Goal: Information Seeking & Learning: Learn about a topic

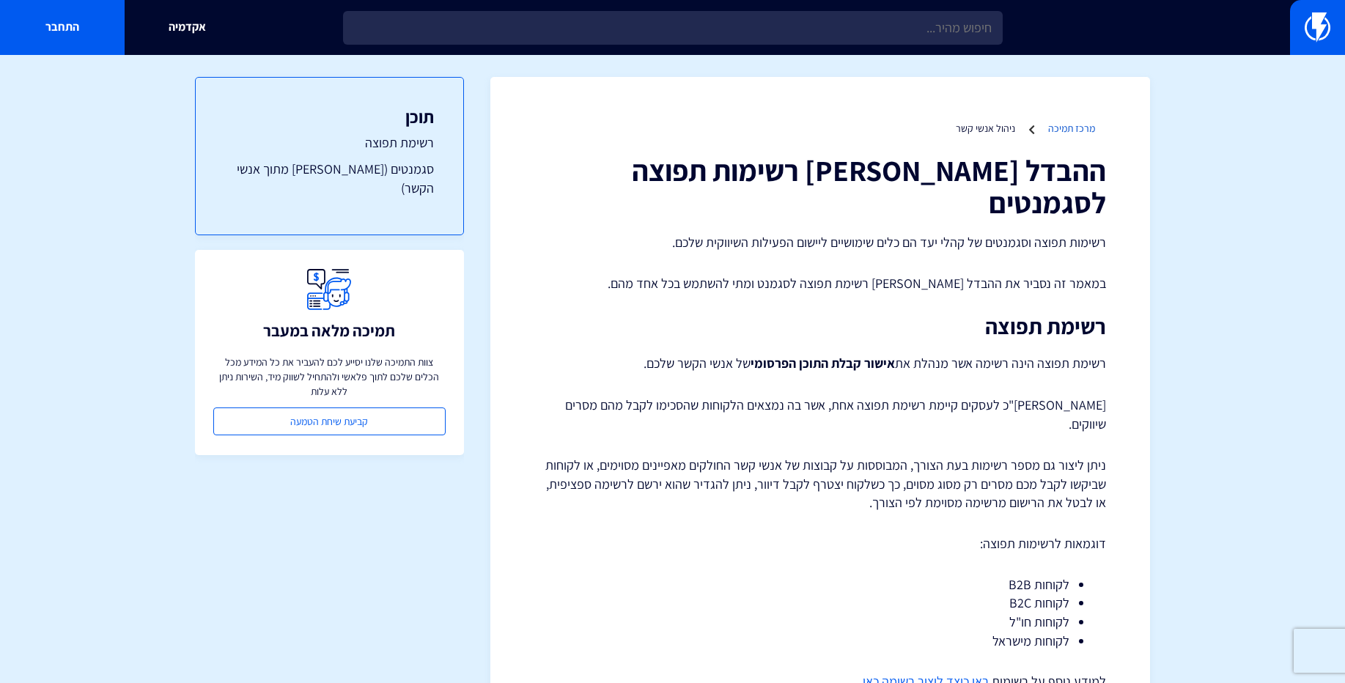
click at [1069, 128] on link "מרכז תמיכה" at bounding box center [1071, 128] width 47 height 13
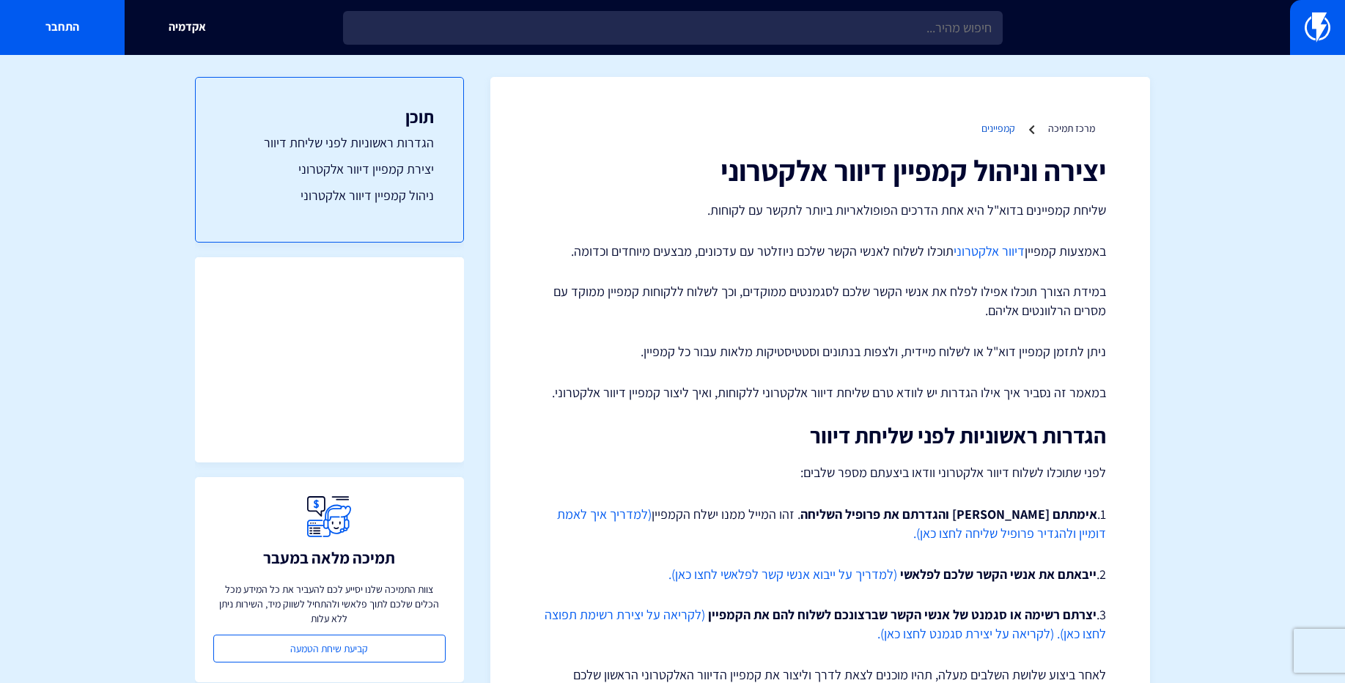
click at [995, 128] on link "קמפיינים" at bounding box center [998, 128] width 34 height 13
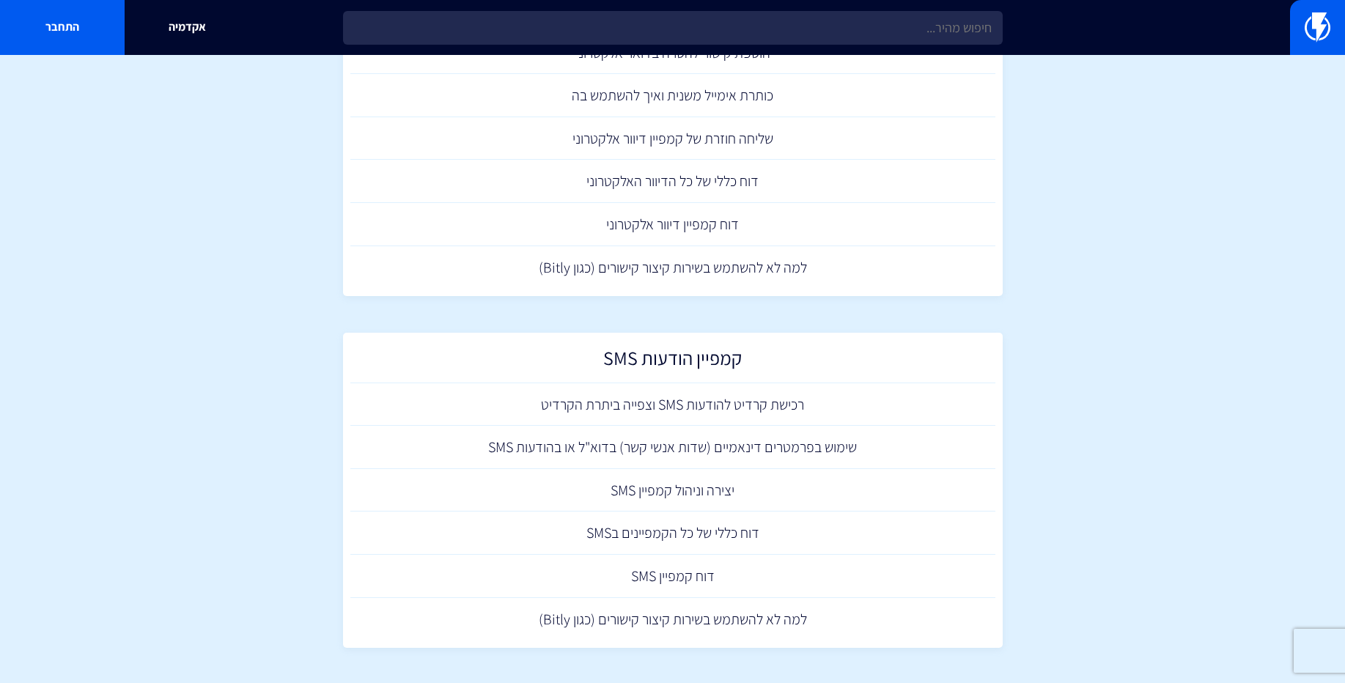
scroll to position [191, 0]
click at [746, 621] on link "למה לא להשתמש בשירות קיצור קישורים (כגון Bitly)" at bounding box center [672, 618] width 645 height 43
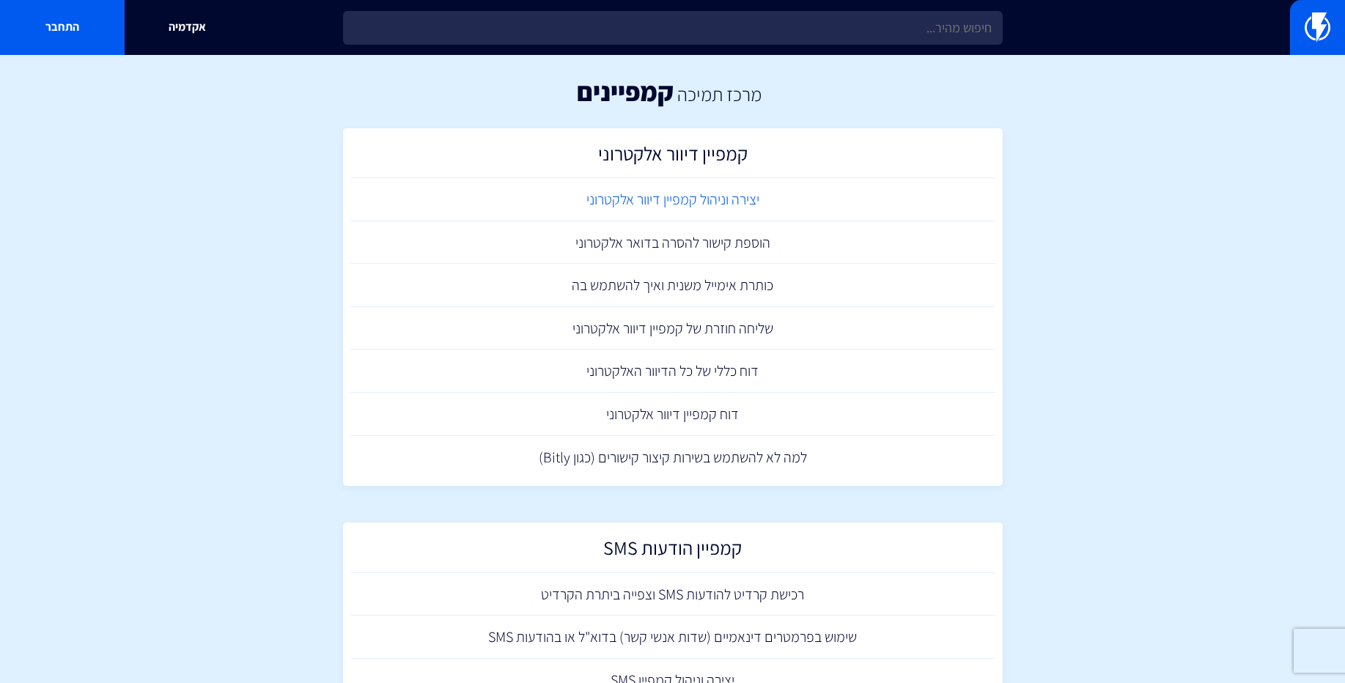
click at [712, 196] on link "יצירה וניהול קמפיין דיוור אלקטרוני" at bounding box center [672, 199] width 645 height 43
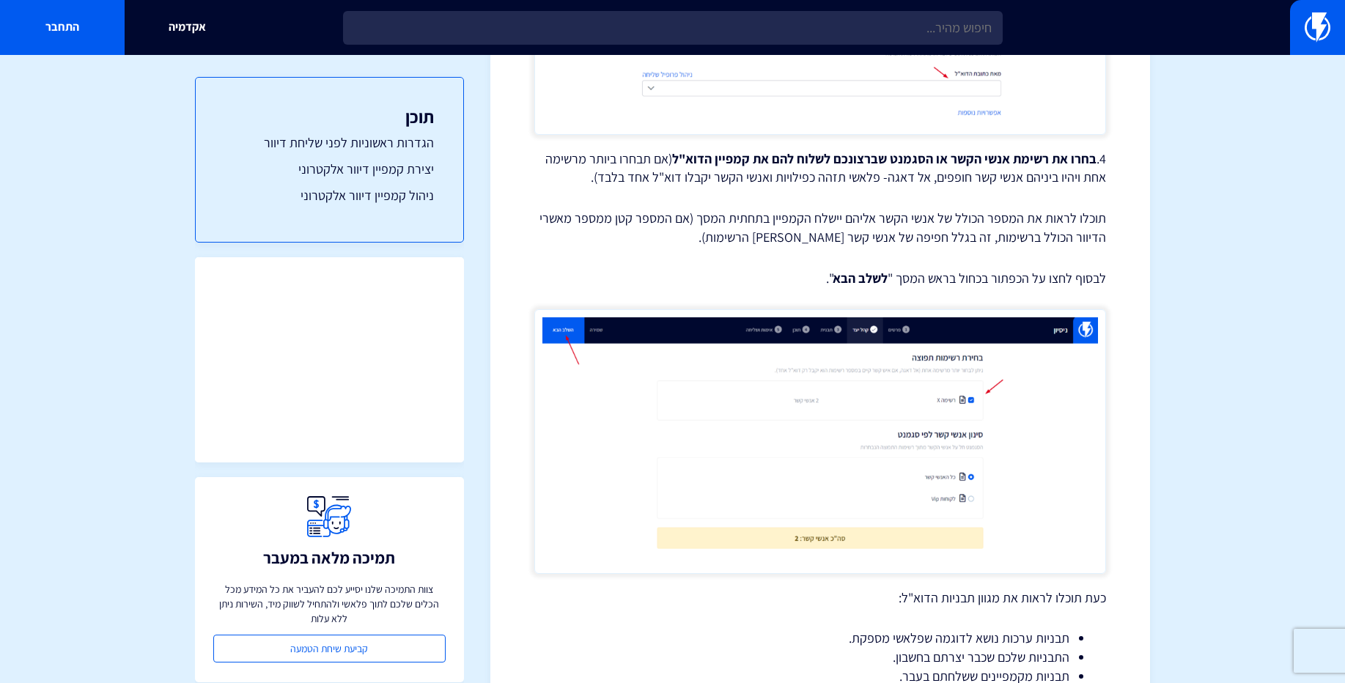
scroll to position [1775, 0]
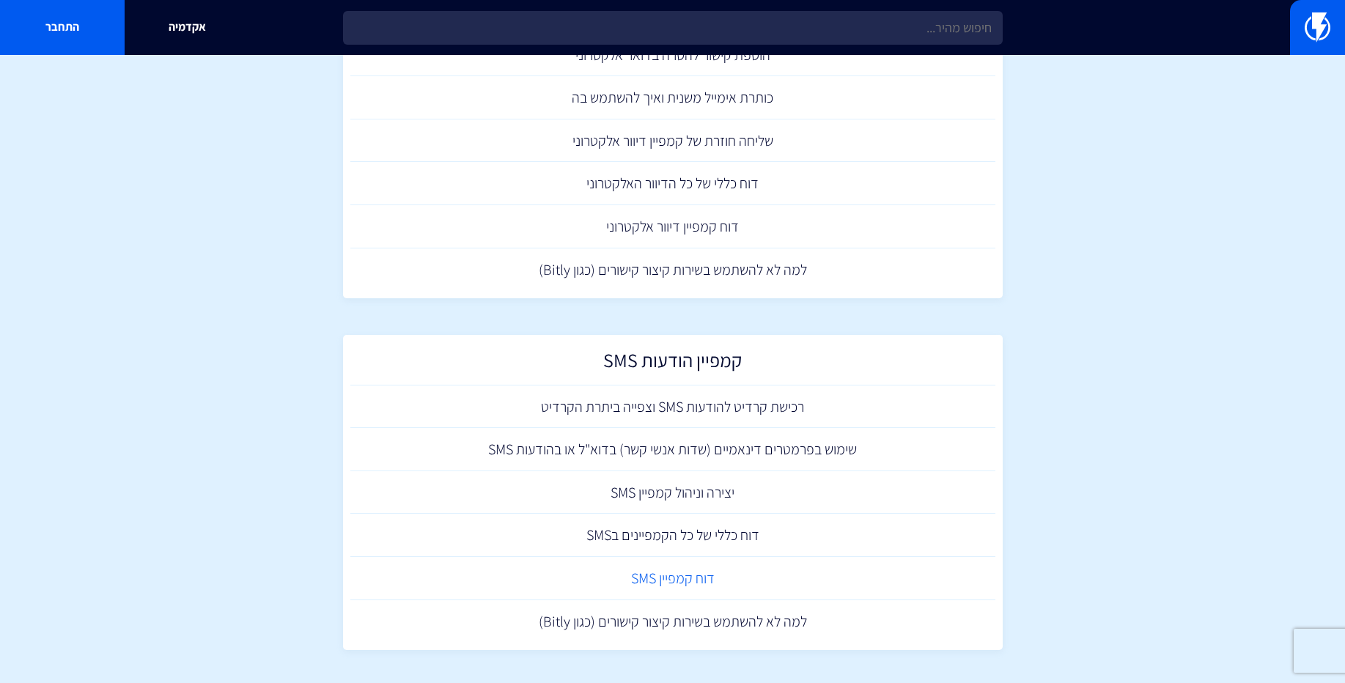
scroll to position [191, 0]
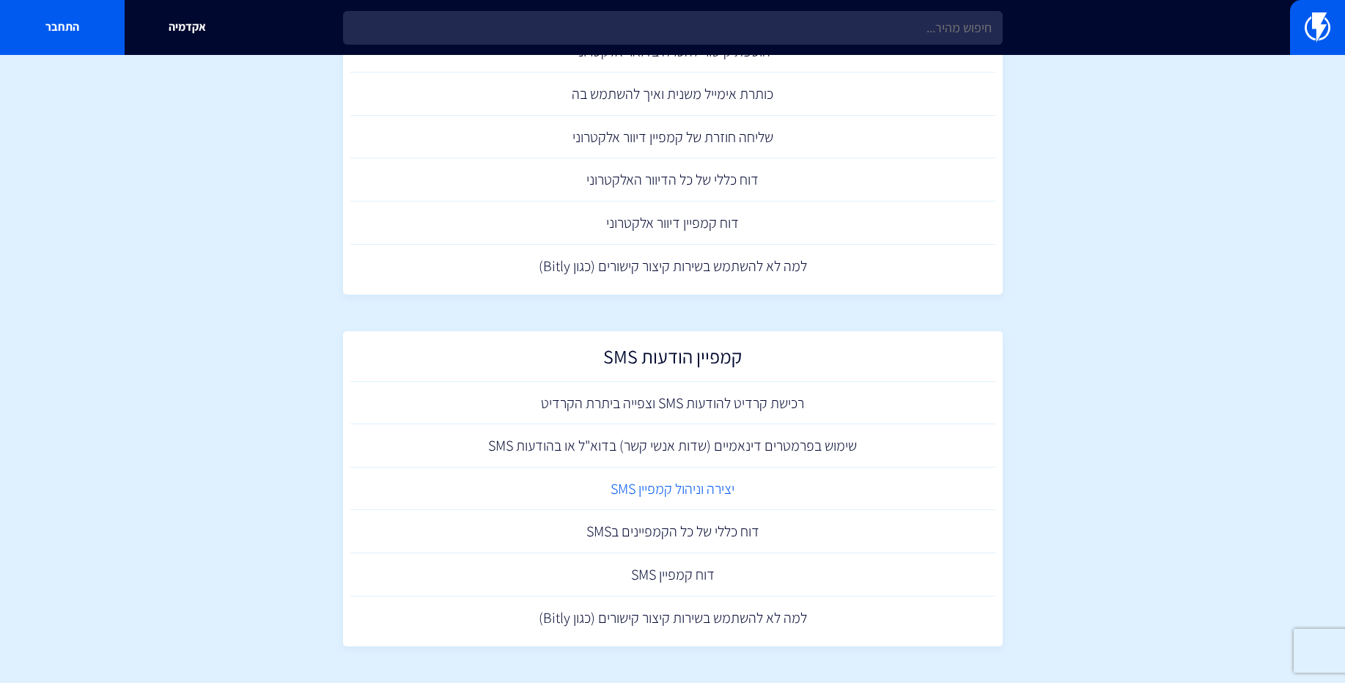
click at [697, 489] on link "יצירה וניהול קמפיין SMS" at bounding box center [672, 489] width 645 height 43
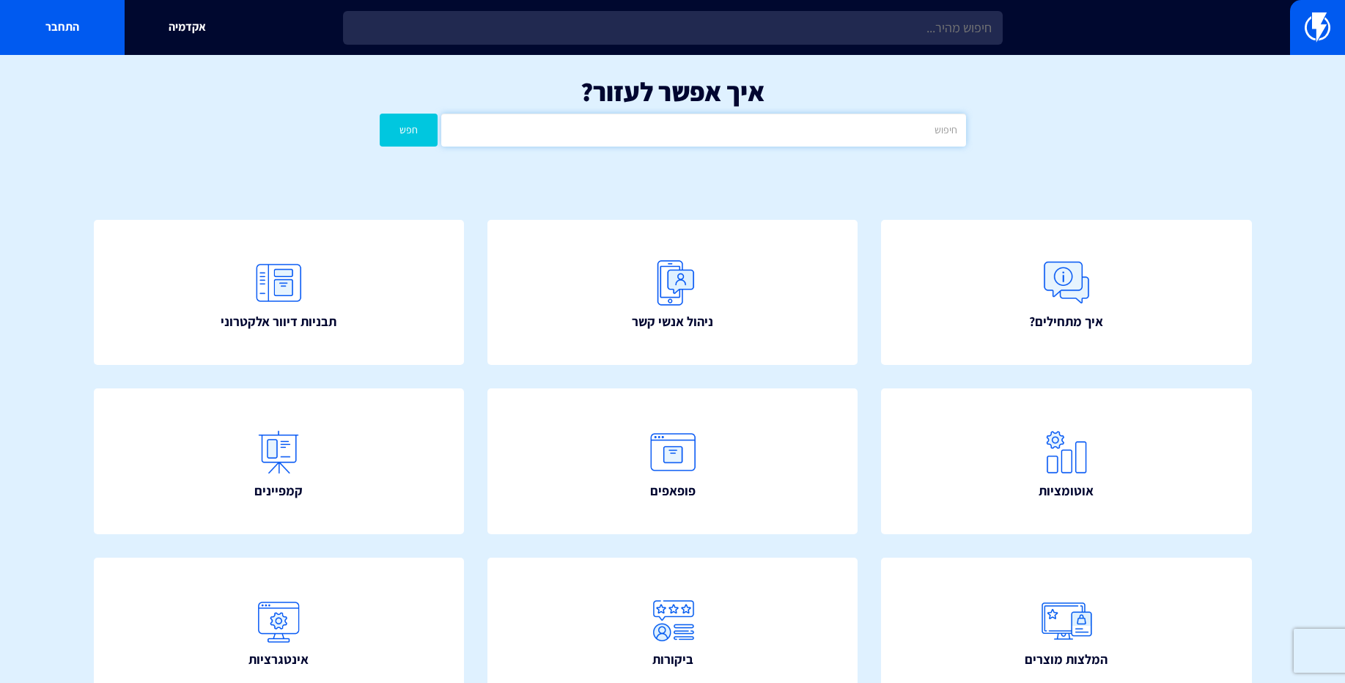
click at [723, 127] on input "text" at bounding box center [703, 130] width 524 height 33
type input "טריגר"
click at [400, 140] on button "חפש" at bounding box center [409, 130] width 59 height 33
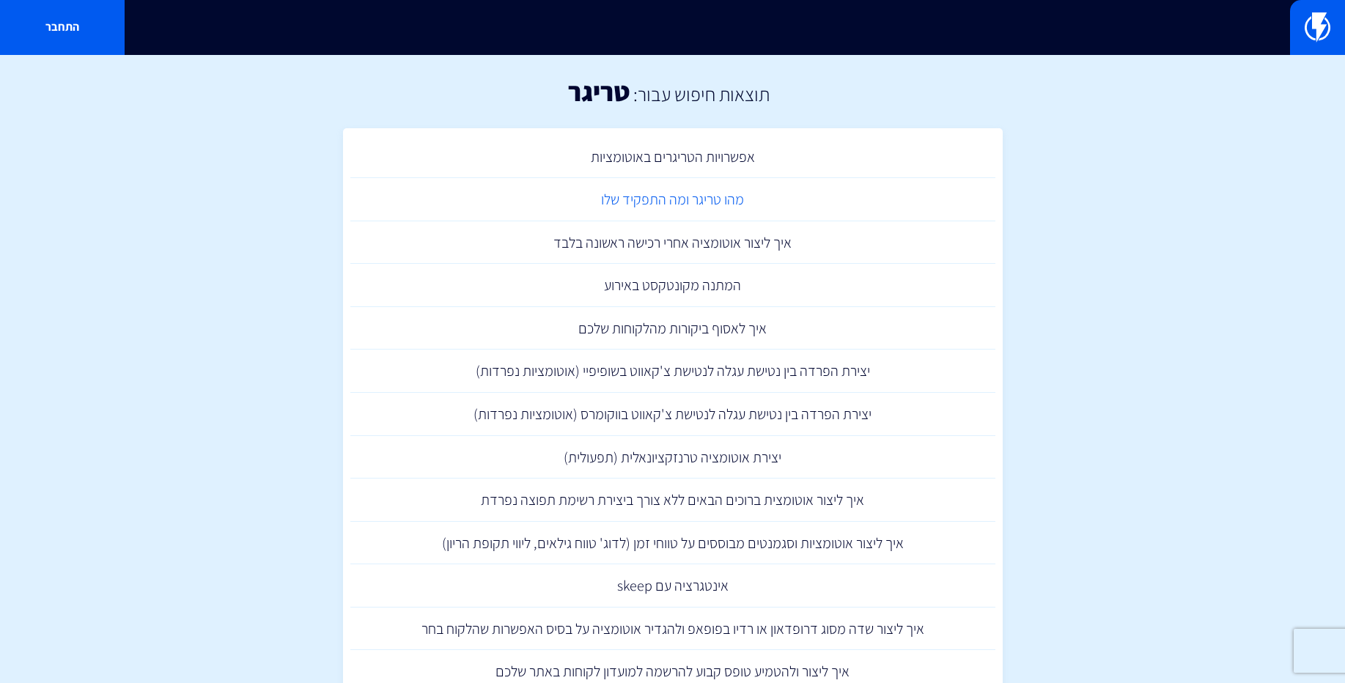
click at [697, 204] on link "מהו טריגר ומה התפקיד שלו" at bounding box center [672, 199] width 645 height 43
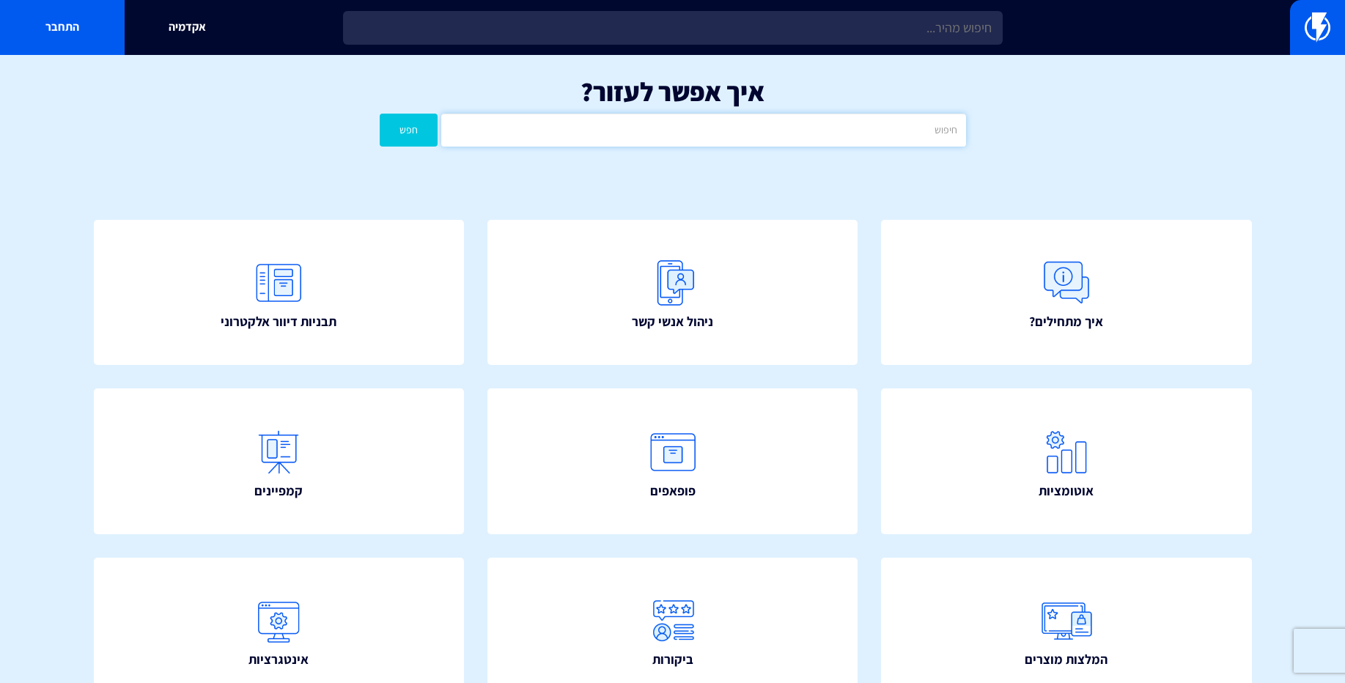
click at [668, 124] on input "text" at bounding box center [703, 130] width 524 height 33
type input "פעולה"
click at [425, 128] on button "חפש" at bounding box center [409, 130] width 59 height 33
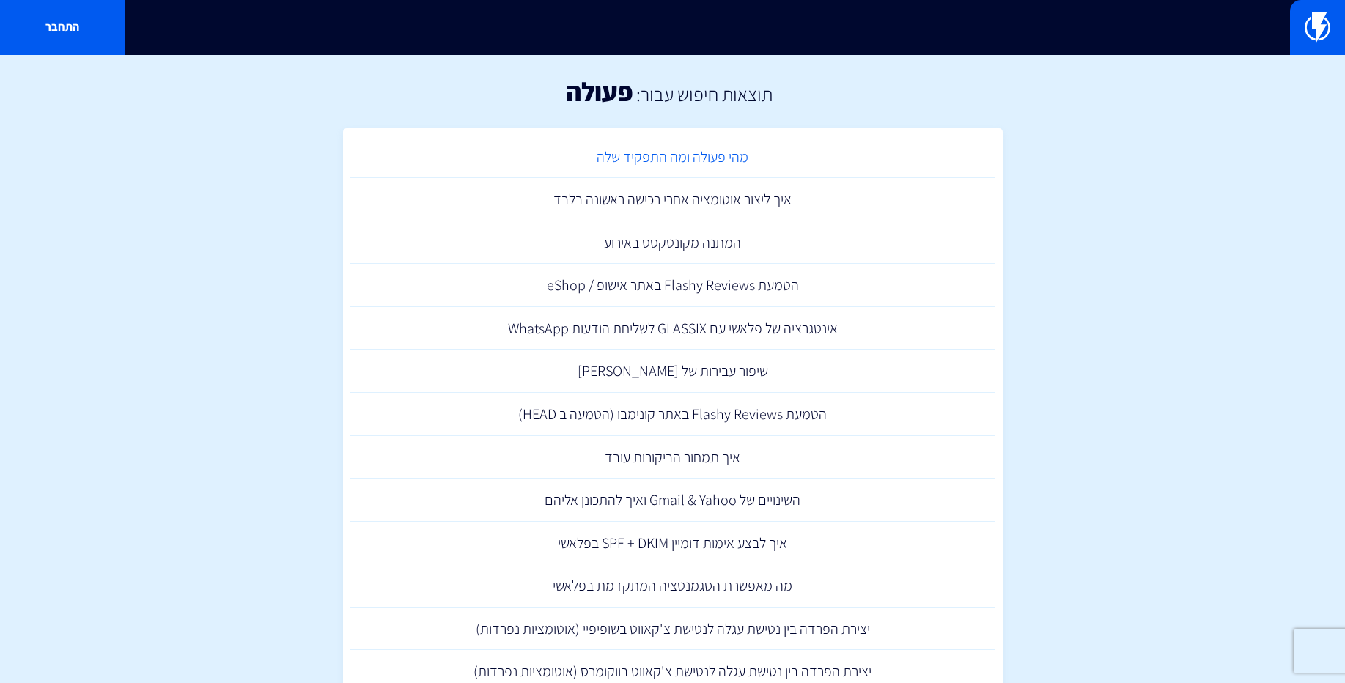
click at [713, 163] on link "מהי פעולה ומה התפקיד שלה" at bounding box center [672, 157] width 645 height 43
